Goal: Information Seeking & Learning: Compare options

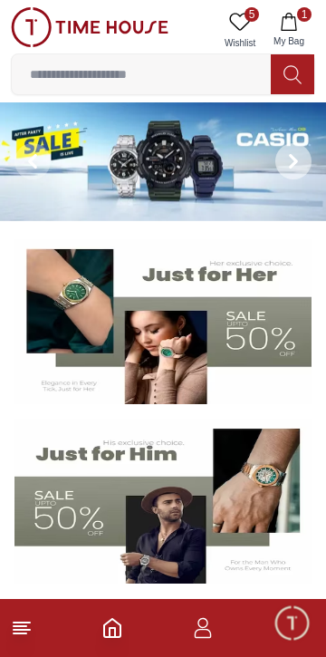
click at [291, 160] on icon at bounding box center [293, 161] width 14 height 14
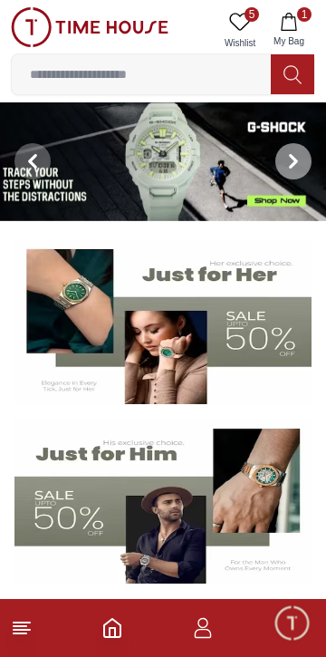
click at [289, 156] on icon at bounding box center [293, 161] width 14 height 14
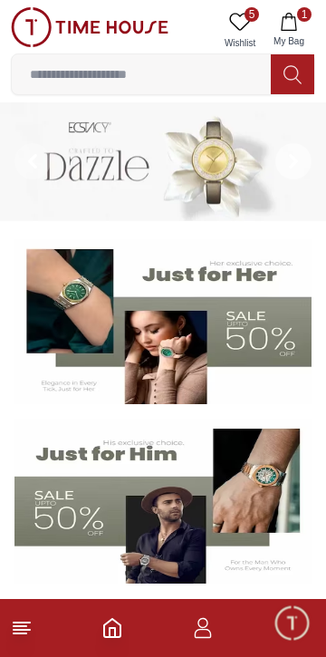
click at [300, 161] on icon at bounding box center [293, 161] width 14 height 14
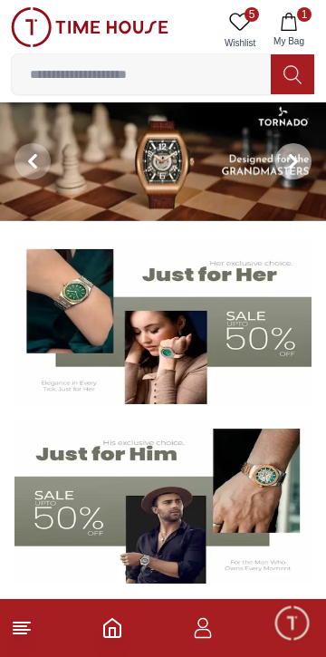
click at [296, 160] on icon at bounding box center [293, 162] width 5 height 12
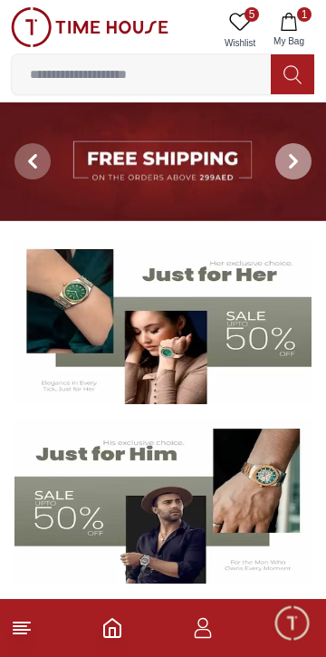
click at [299, 161] on icon at bounding box center [293, 161] width 14 height 14
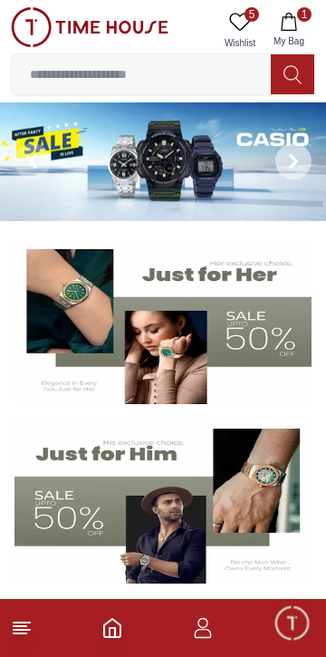
click at [198, 161] on img at bounding box center [163, 161] width 326 height 119
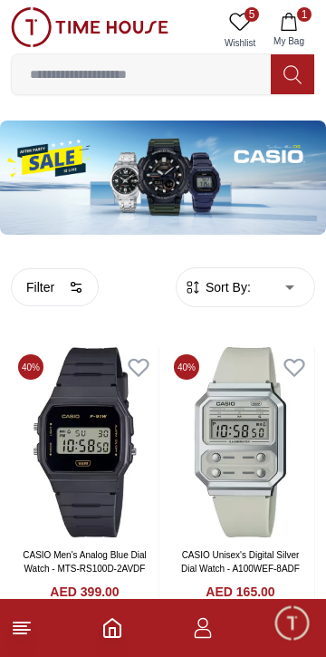
click at [304, 21] on span "1" at bounding box center [304, 14] width 14 height 14
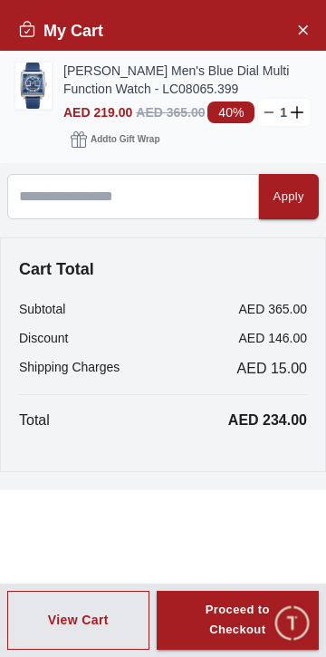
click at [39, 85] on img at bounding box center [33, 86] width 36 height 46
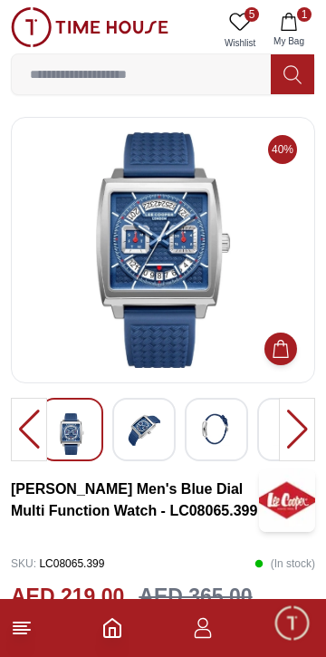
click at [190, 257] on img at bounding box center [163, 250] width 274 height 236
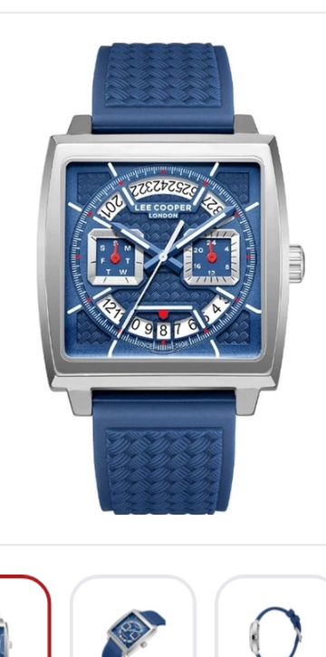
click at [199, 298] on img at bounding box center [163, 250] width 274 height 236
click at [195, 304] on img at bounding box center [163, 250] width 274 height 236
click at [198, 304] on img at bounding box center [163, 250] width 274 height 236
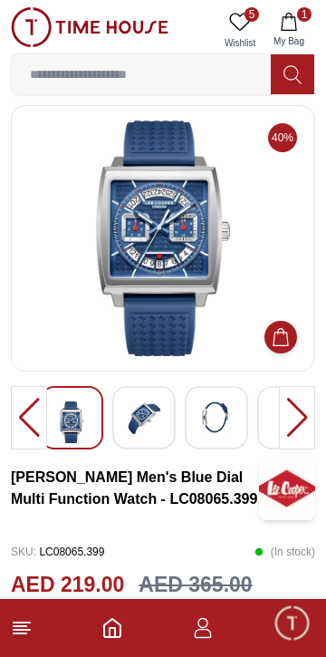
scroll to position [12, 0]
click at [143, 407] on img at bounding box center [144, 417] width 33 height 33
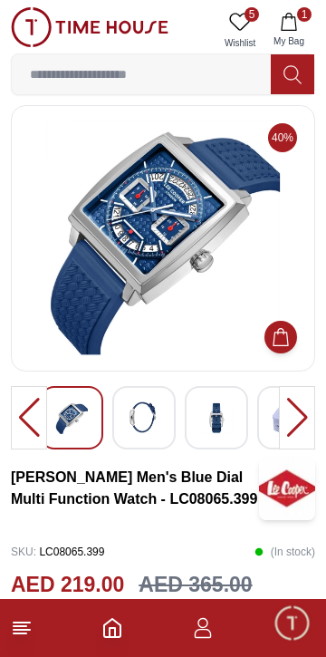
click at [151, 418] on img at bounding box center [144, 417] width 33 height 33
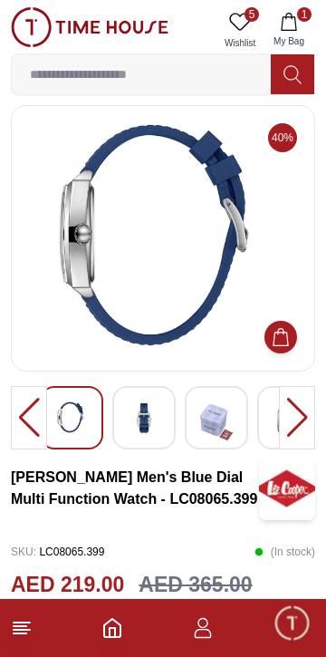
click at [143, 416] on img at bounding box center [144, 417] width 33 height 33
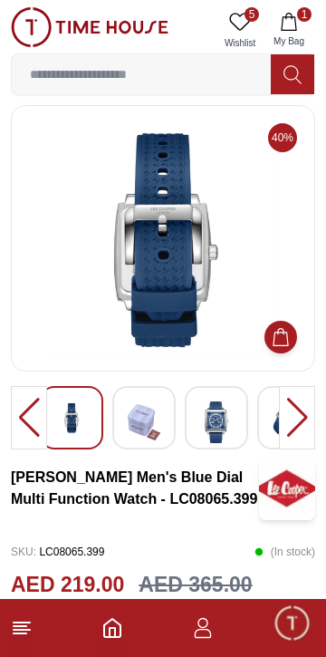
click at [150, 426] on img at bounding box center [144, 422] width 33 height 42
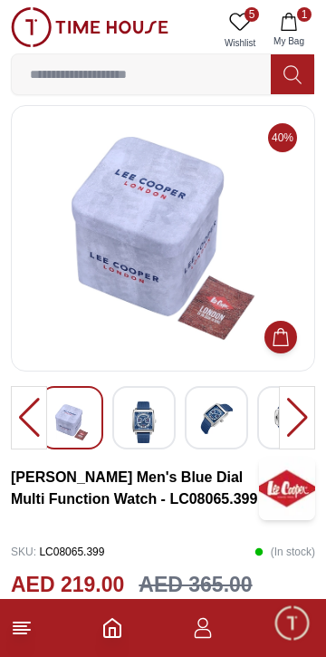
click at [143, 424] on img at bounding box center [144, 422] width 33 height 42
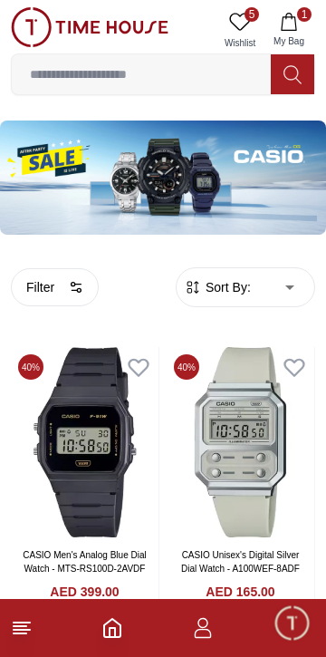
click at [296, 26] on icon "button" at bounding box center [288, 22] width 15 height 18
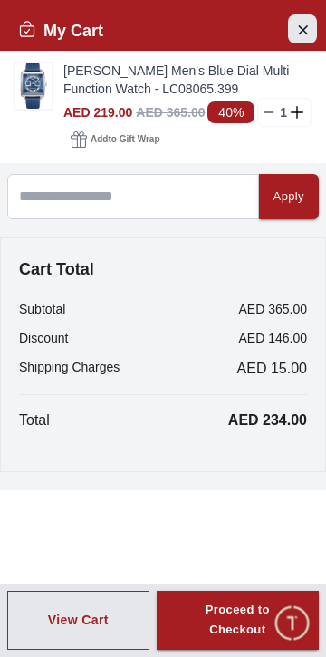
click at [304, 29] on icon "Close Account" at bounding box center [303, 29] width 8 height 8
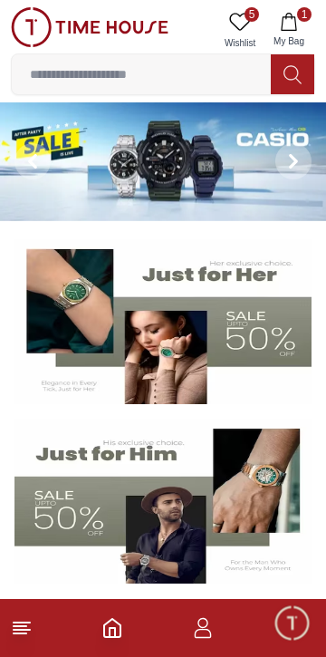
click at [247, 33] on link "5 Wishlist" at bounding box center [239, 30] width 45 height 46
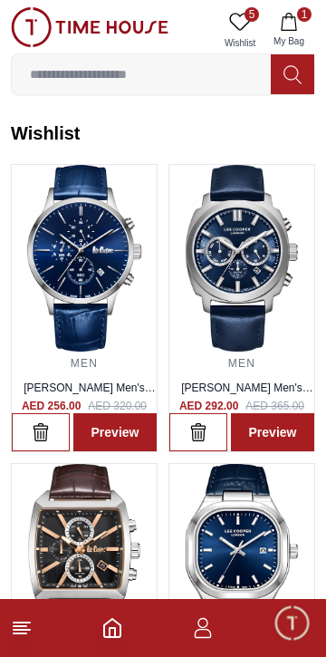
click at [114, 631] on polyline "Home" at bounding box center [112, 632] width 5 height 9
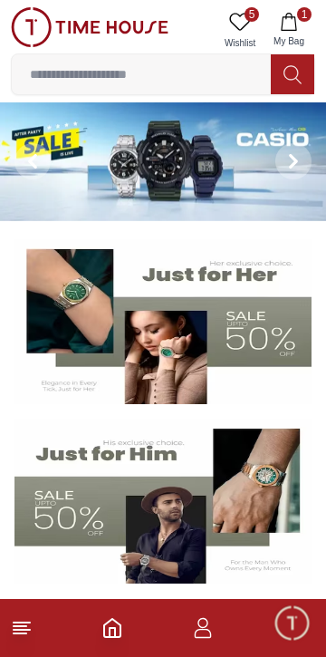
click at [214, 166] on img at bounding box center [163, 161] width 326 height 119
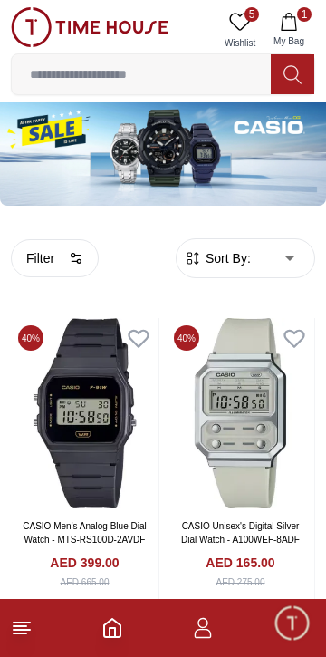
scroll to position [60, 0]
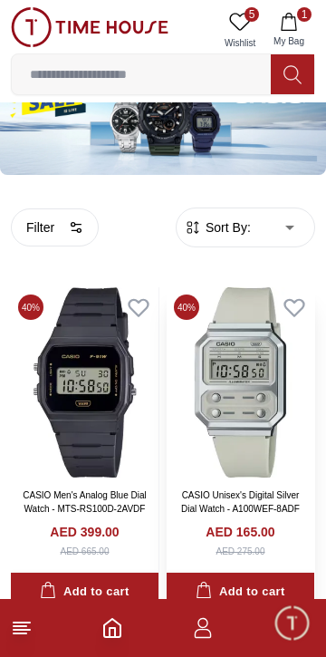
click at [252, 386] on img at bounding box center [241, 382] width 148 height 190
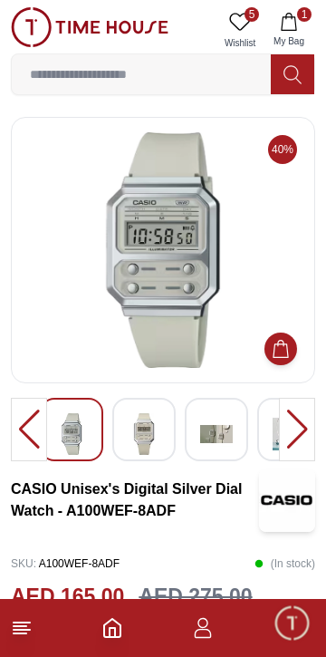
click at [152, 433] on img at bounding box center [144, 434] width 33 height 42
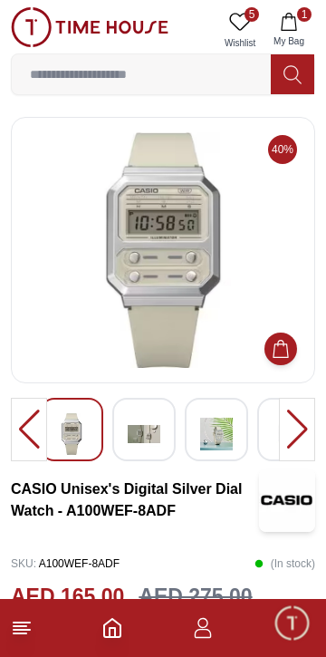
click at [149, 439] on img at bounding box center [144, 434] width 33 height 42
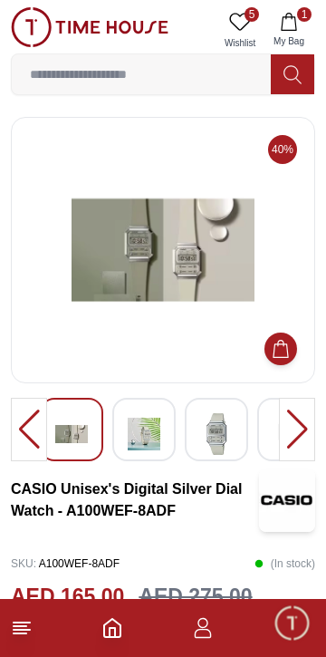
click at [220, 429] on img at bounding box center [216, 434] width 33 height 42
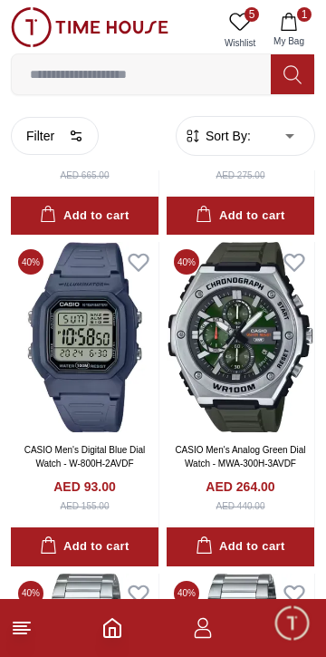
scroll to position [440, 0]
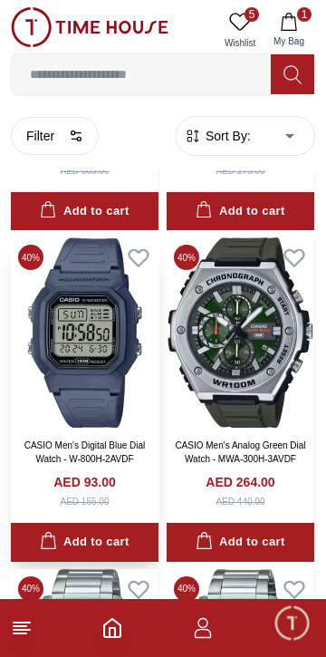
click at [91, 358] on img at bounding box center [85, 332] width 148 height 190
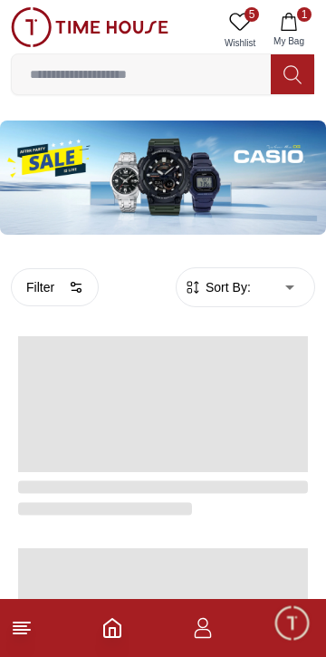
scroll to position [440, 0]
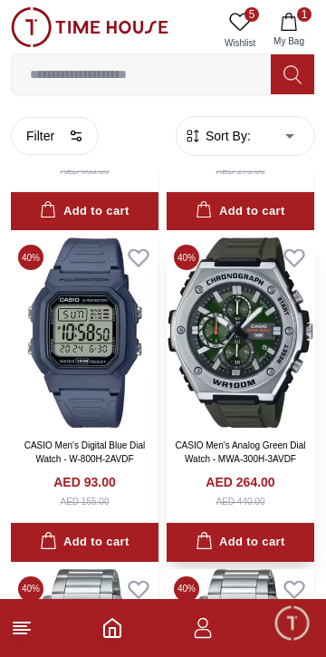
click at [256, 358] on img at bounding box center [241, 332] width 148 height 190
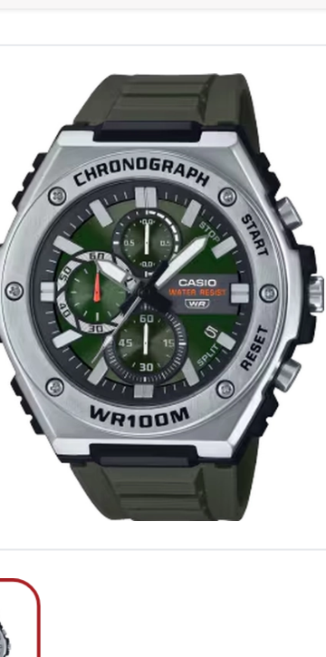
scroll to position [4, 0]
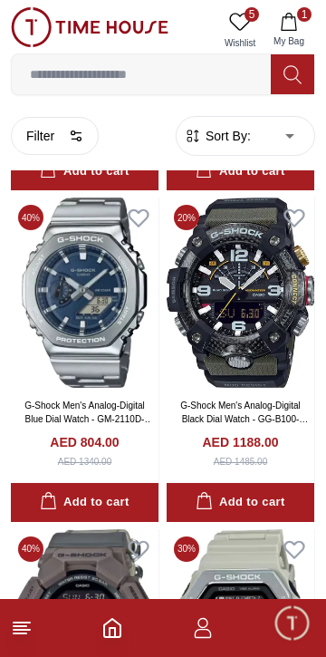
scroll to position [2468, 0]
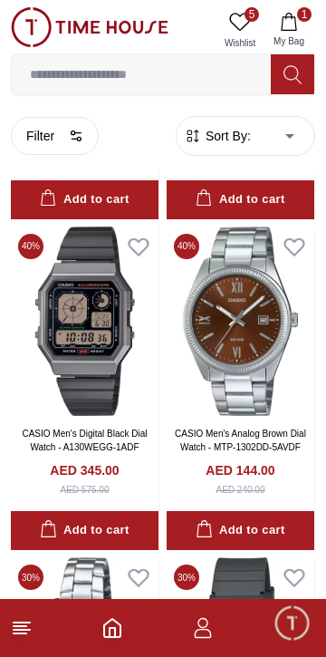
scroll to position [4755, 0]
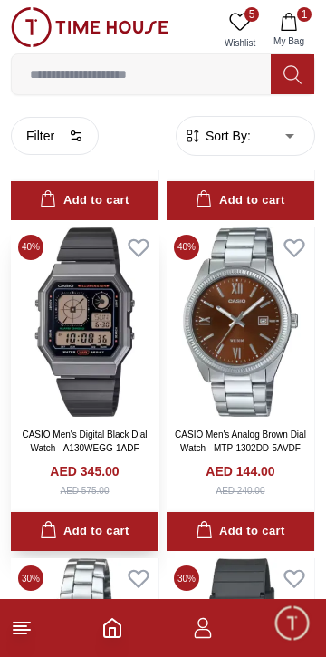
click at [103, 345] on img at bounding box center [85, 322] width 148 height 190
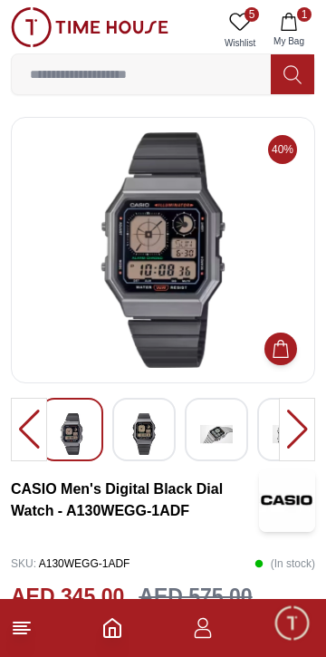
click at [150, 428] on img at bounding box center [144, 434] width 33 height 42
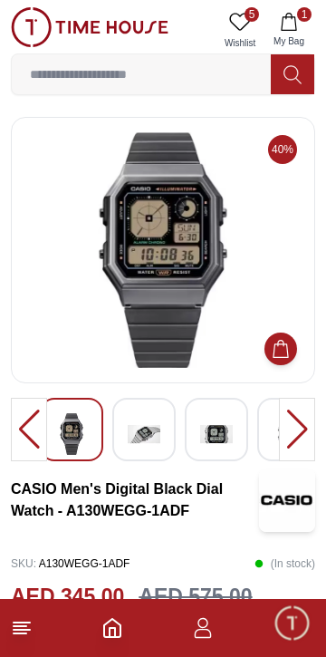
click at [151, 432] on img at bounding box center [144, 434] width 33 height 42
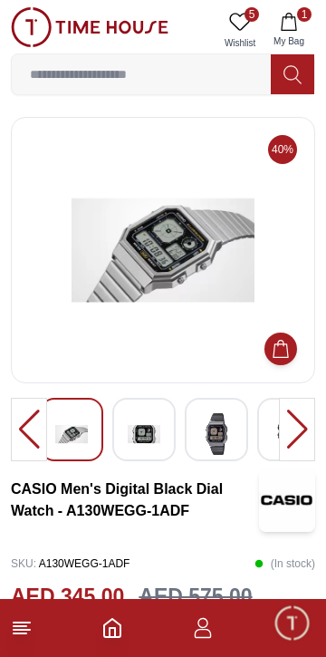
click at [224, 437] on img at bounding box center [216, 434] width 33 height 42
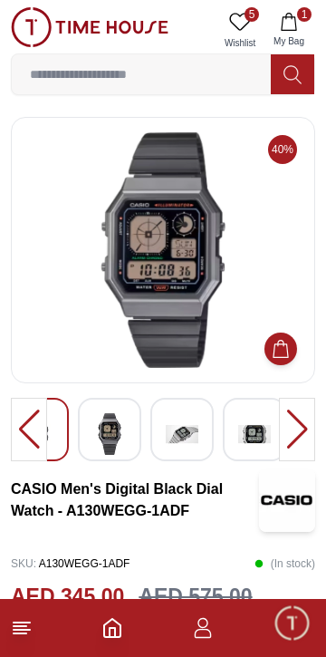
click at [260, 427] on img at bounding box center [254, 434] width 33 height 42
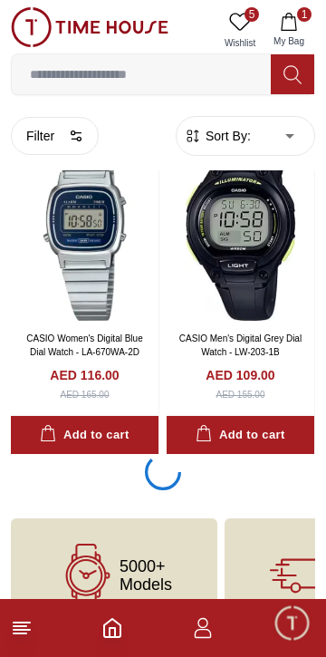
scroll to position [6555, 0]
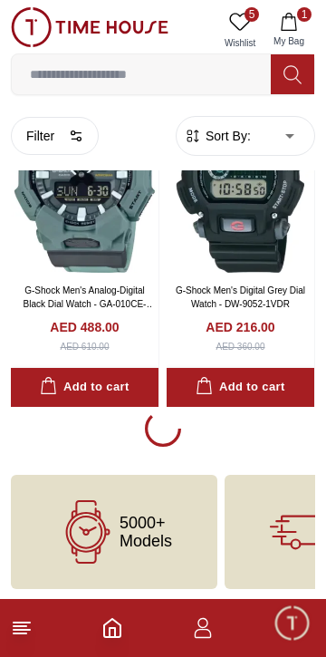
scroll to position [3248, 0]
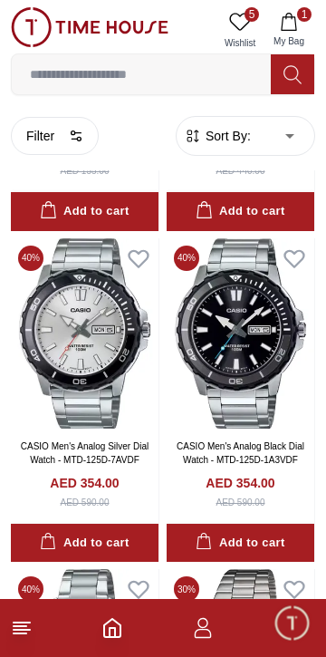
scroll to position [767, 0]
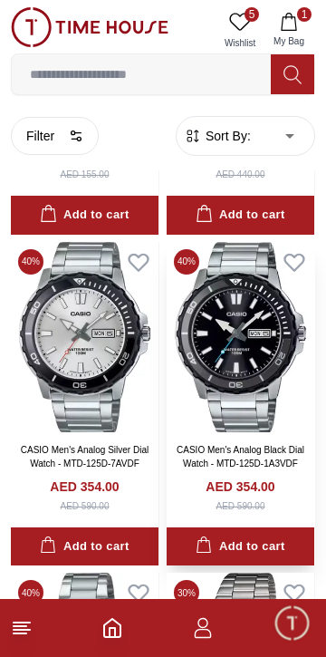
click at [250, 334] on img at bounding box center [241, 337] width 148 height 190
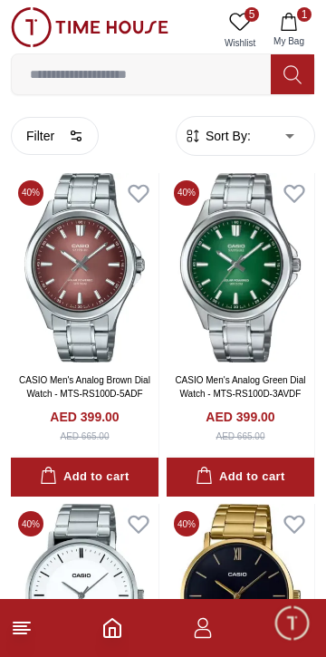
scroll to position [9117, 0]
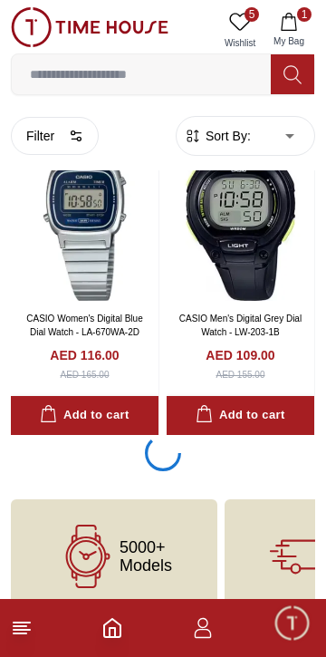
scroll to position [13177, 0]
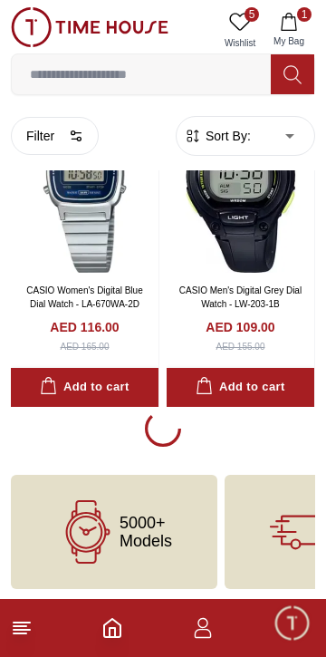
scroll to position [13181, 0]
